Goal: Task Accomplishment & Management: Manage account settings

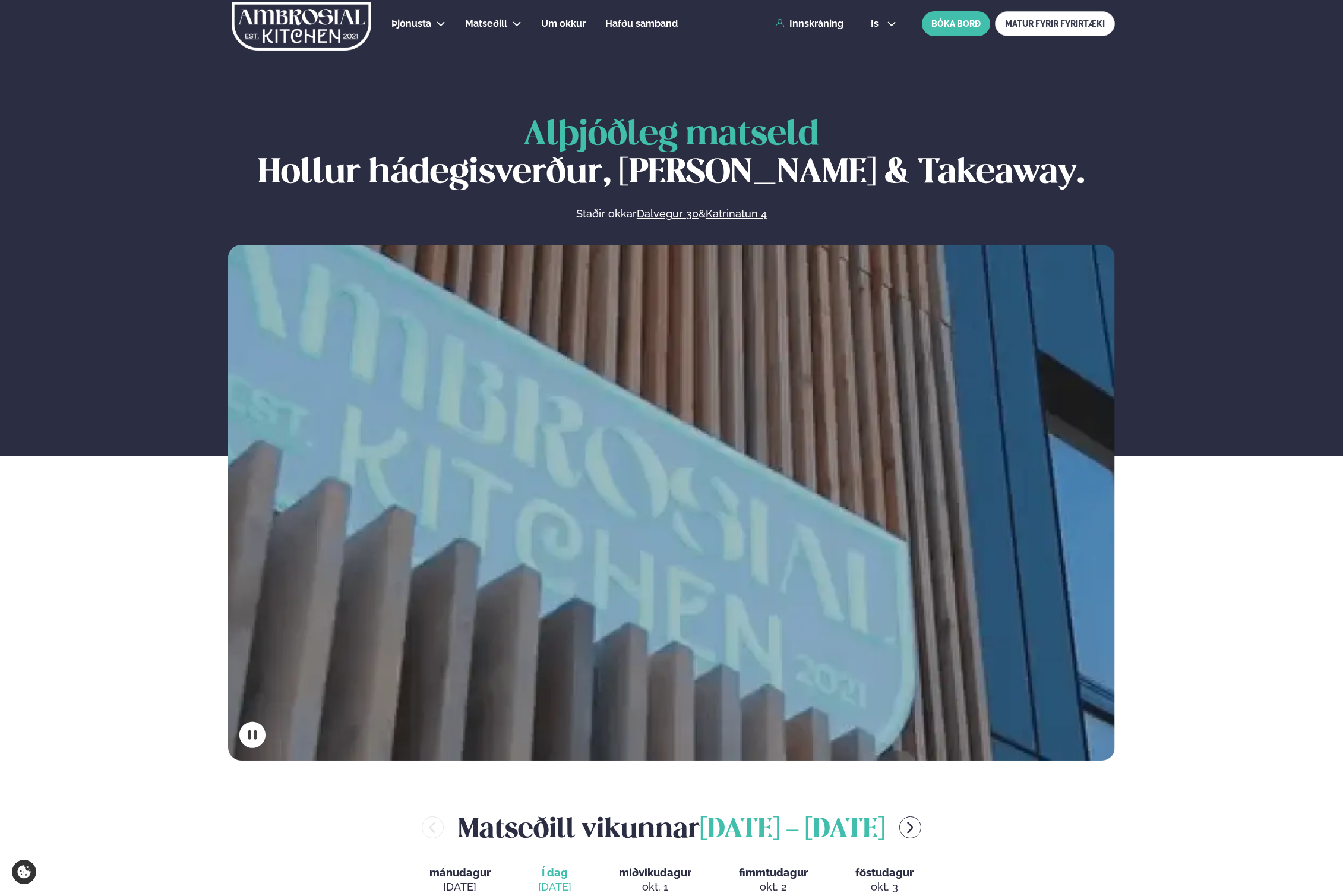
click at [806, 33] on div "Þjónusta Hádegismatur fyrir fyrirtæki Fyrirtækja veitingar Einkapartý Matseðill…" at bounding box center [672, 24] width 959 height 48
click at [806, 32] on div "Þjónusta Hádegismatur fyrir fyrirtæki Fyrirtækja veitingar Einkapartý Matseðill…" at bounding box center [672, 24] width 959 height 48
click at [824, 28] on link "Innskráning" at bounding box center [809, 24] width 68 height 11
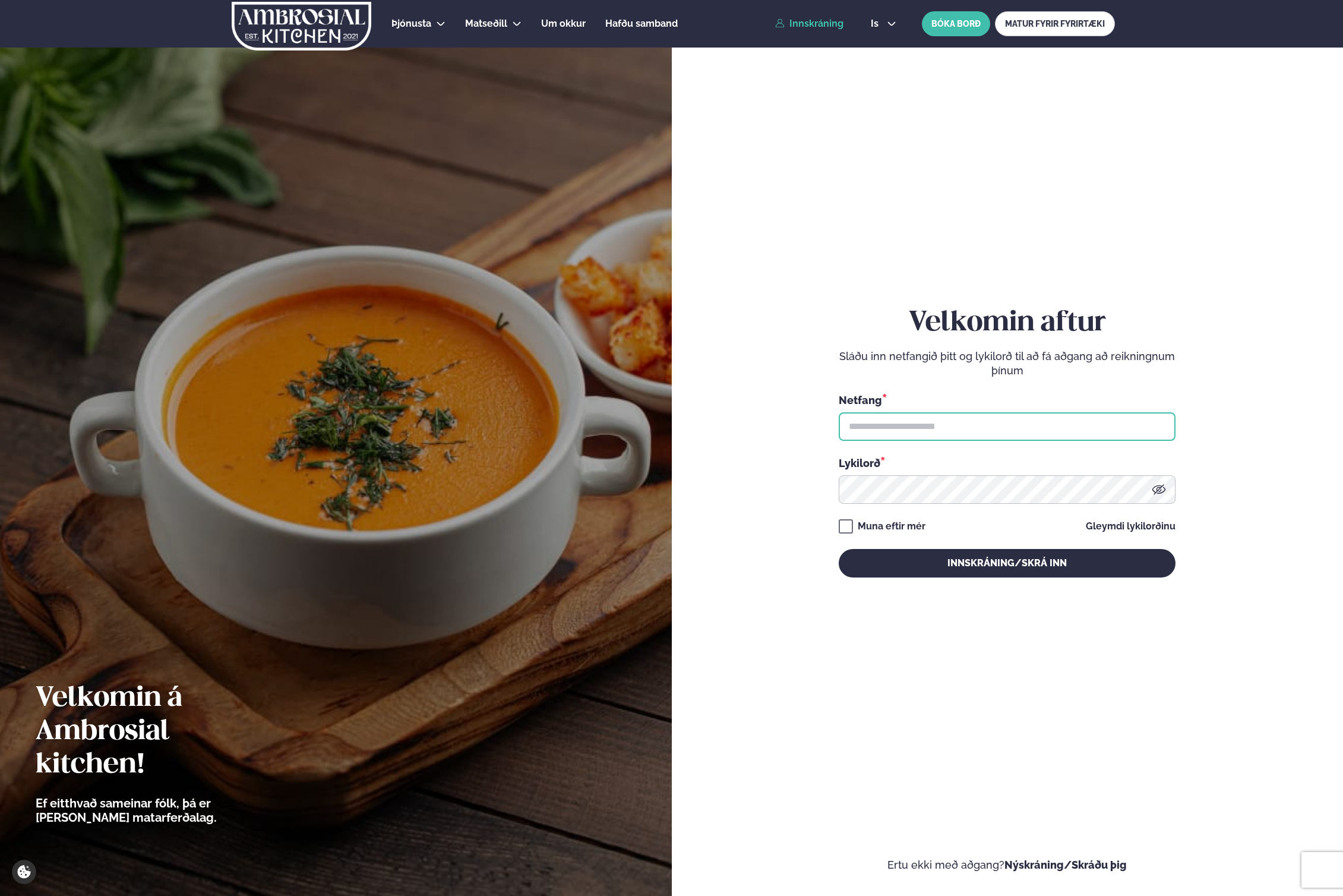
click at [944, 426] on input "text" at bounding box center [1007, 426] width 337 height 28
type input "**********"
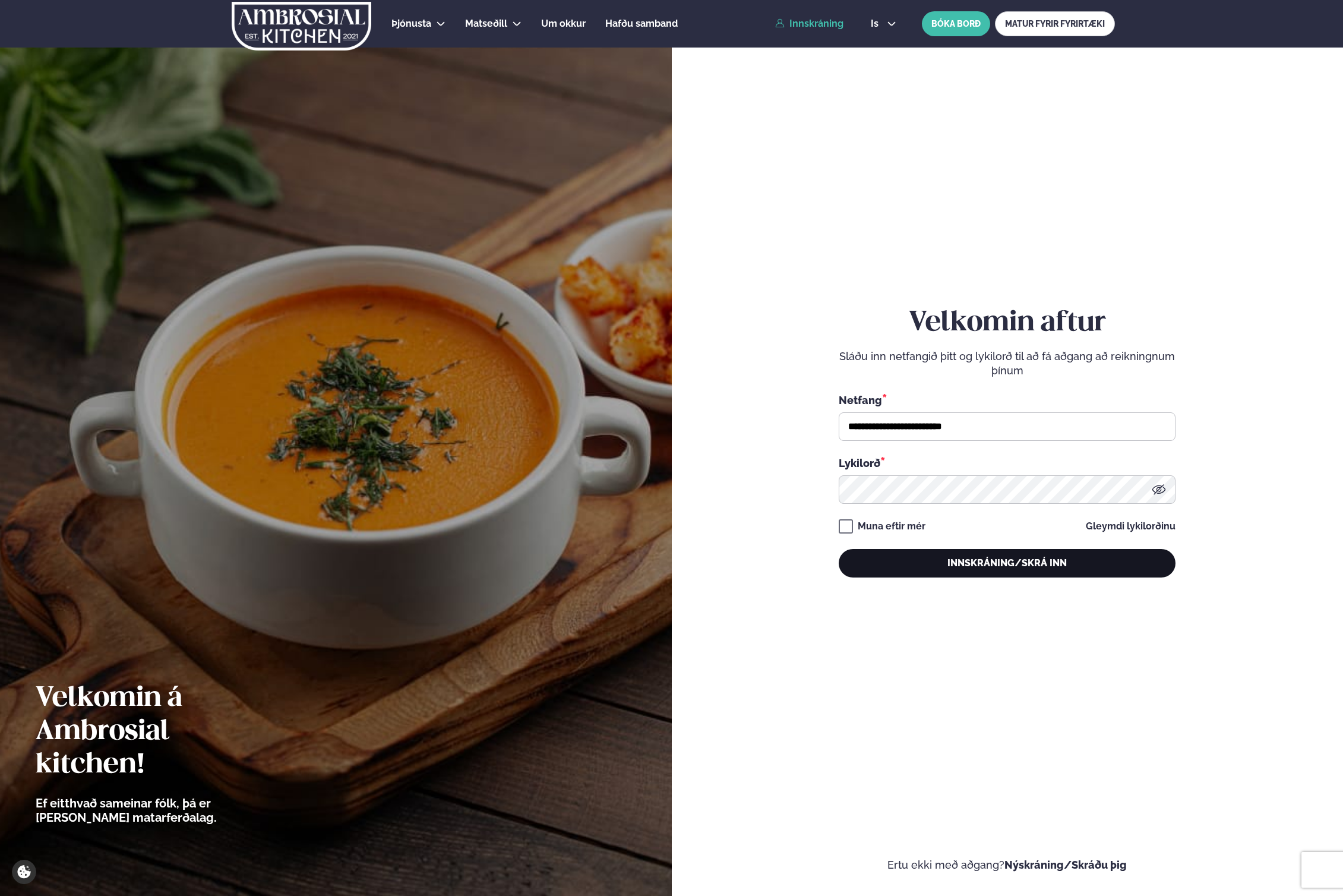
click at [919, 563] on button "Innskráning/Skrá inn" at bounding box center [1007, 563] width 337 height 28
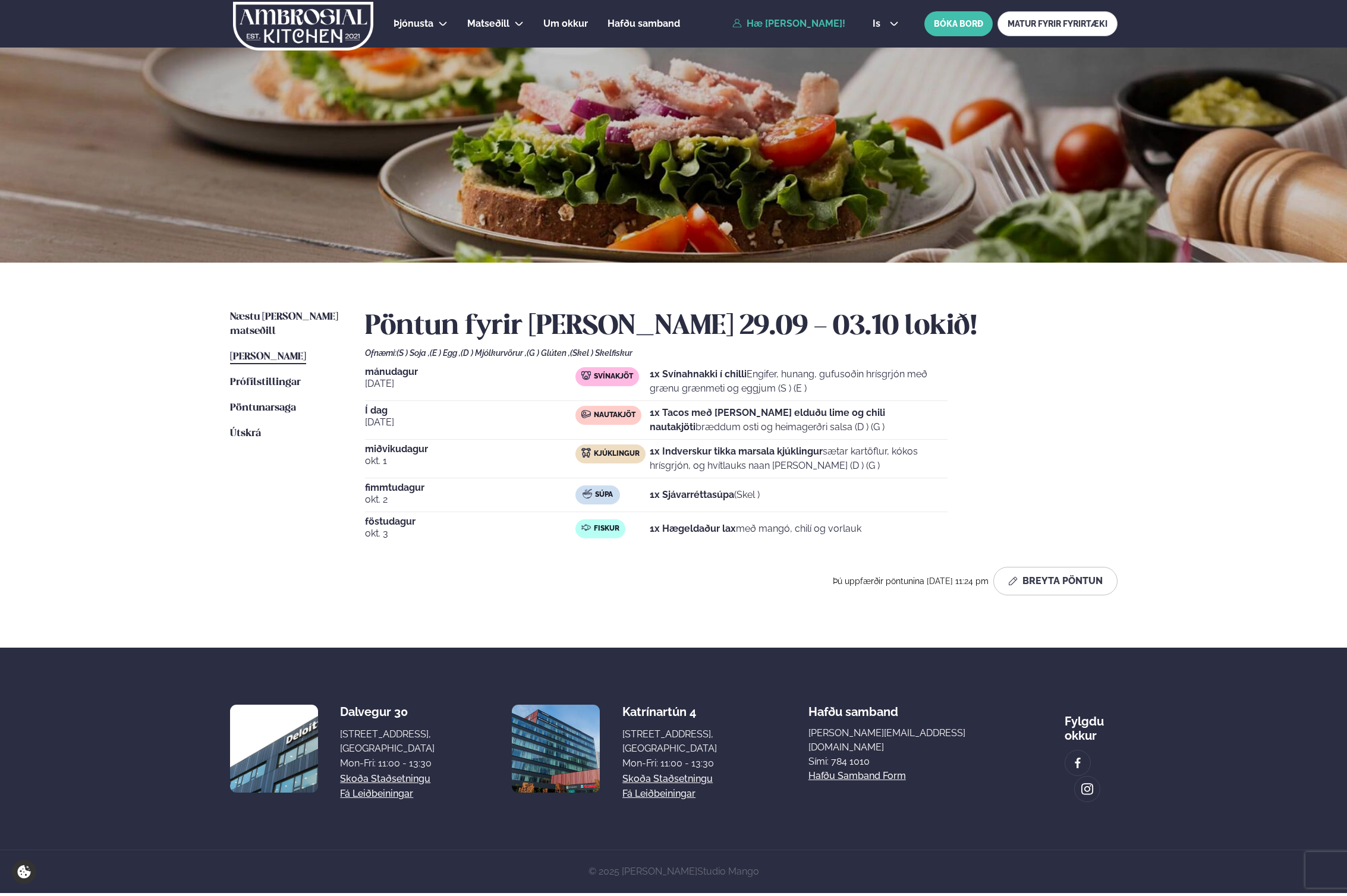
drag, startPoint x: 922, startPoint y: 432, endPoint x: 642, endPoint y: 414, distance: 280.6
click at [642, 414] on div "[DATE] Svínakjöt 1x Svínahnakki í chilli Engifer, hunang, gufusoðin hrísgrjón m…" at bounding box center [741, 456] width 752 height 178
drag, startPoint x: 1145, startPoint y: 418, endPoint x: 1129, endPoint y: 417, distance: 16.0
click at [1145, 418] on div "Næstu [PERSON_NAME] matseðill Næsta vika [PERSON_NAME] matseðill [PERSON_NAME] …" at bounding box center [674, 455] width 959 height 385
